Goal: Navigation & Orientation: Find specific page/section

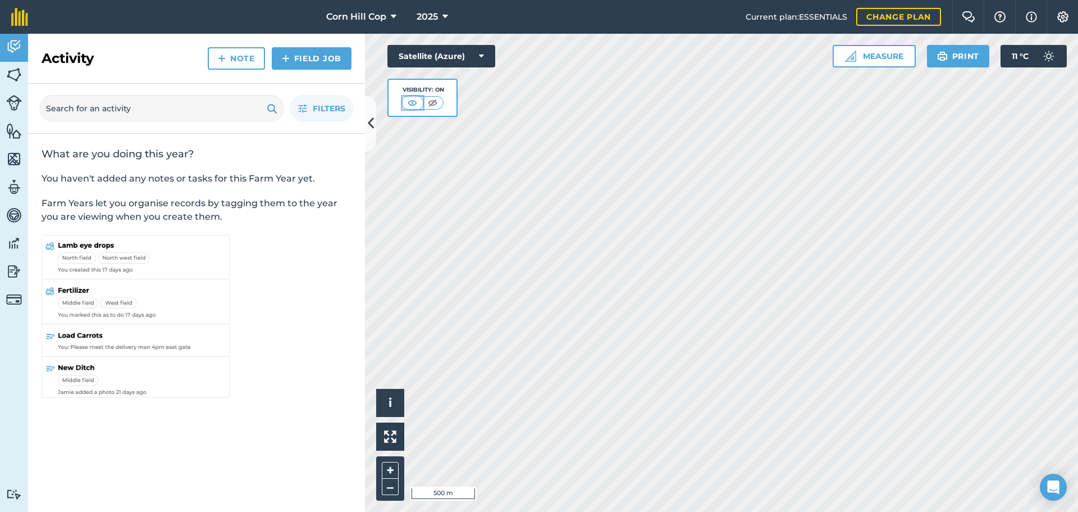
click at [415, 104] on img at bounding box center [412, 102] width 14 height 11
click at [433, 100] on img at bounding box center [433, 102] width 14 height 11
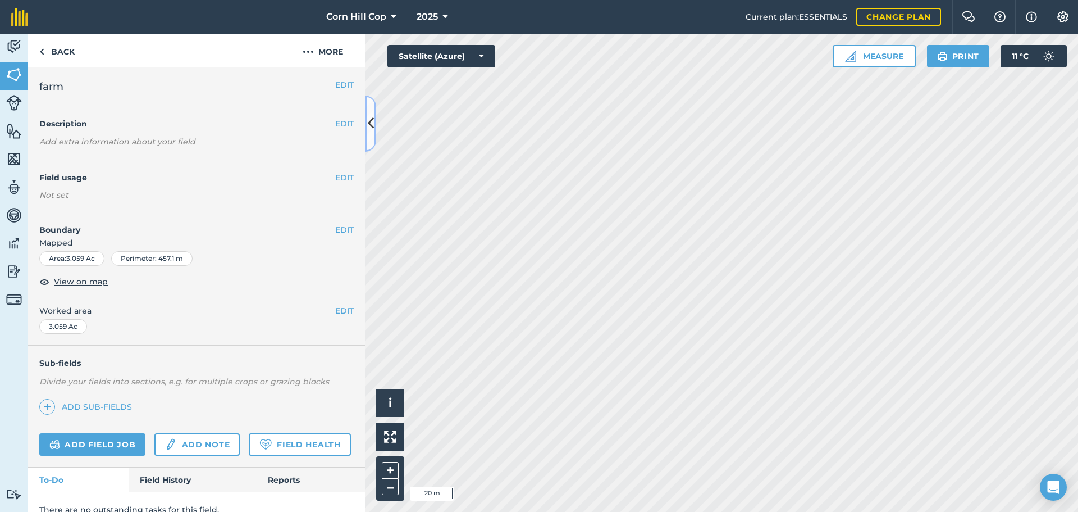
click at [368, 120] on icon at bounding box center [371, 123] width 6 height 20
